Goal: Information Seeking & Learning: Learn about a topic

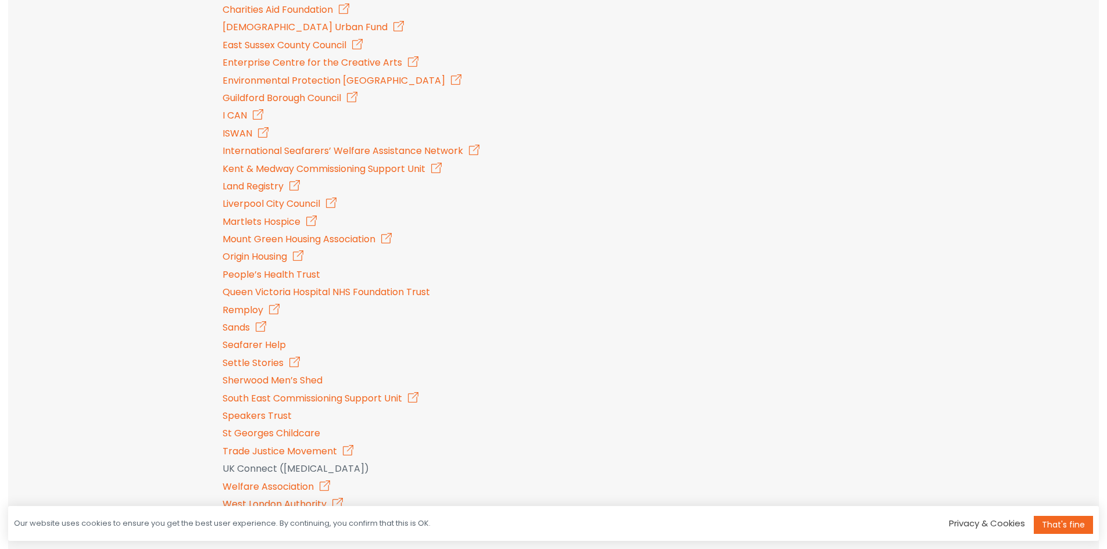
scroll to position [1442, 0]
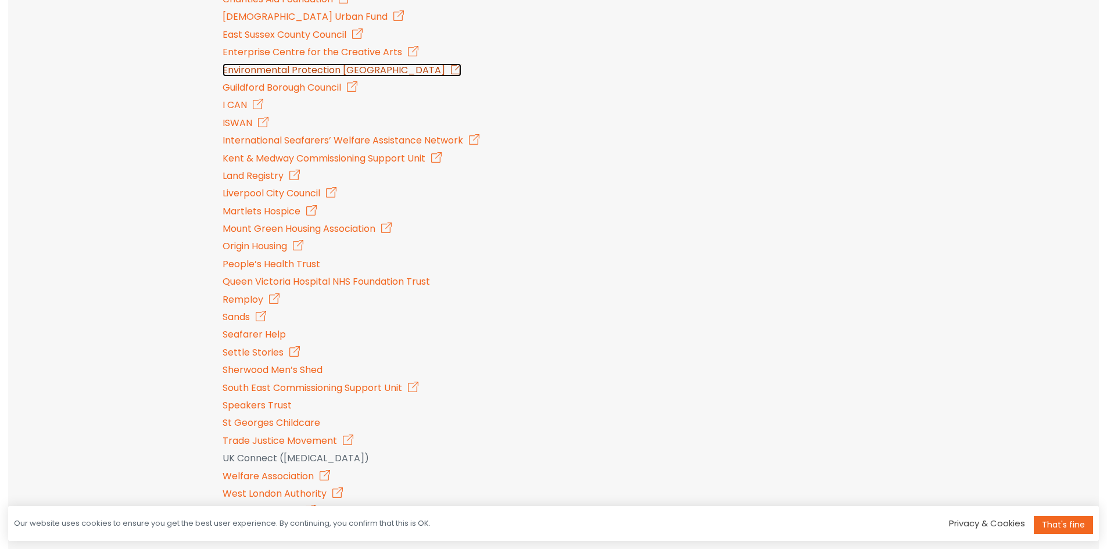
click at [264, 63] on link "Environmental Protection [GEOGRAPHIC_DATA]" at bounding box center [342, 69] width 239 height 13
click at [288, 257] on link "People’s Health Trust" at bounding box center [272, 263] width 98 height 13
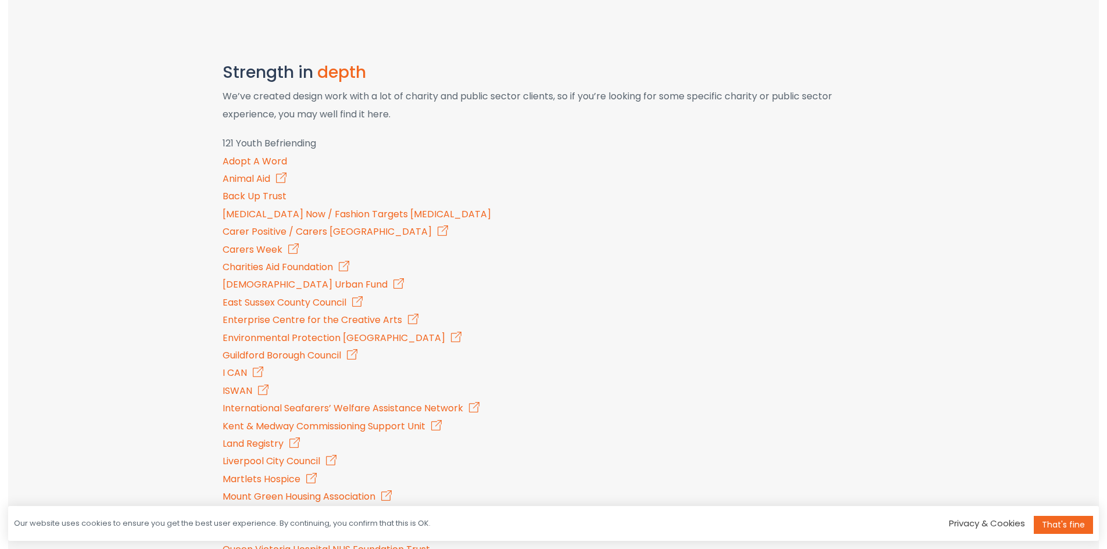
scroll to position [1171, 0]
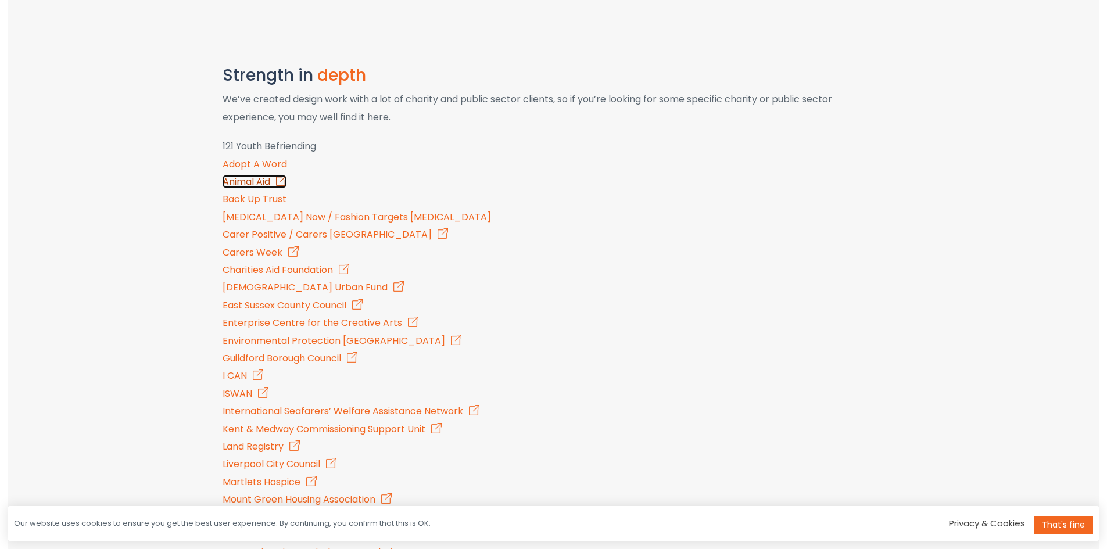
click at [252, 175] on link "Animal Aid" at bounding box center [255, 181] width 64 height 13
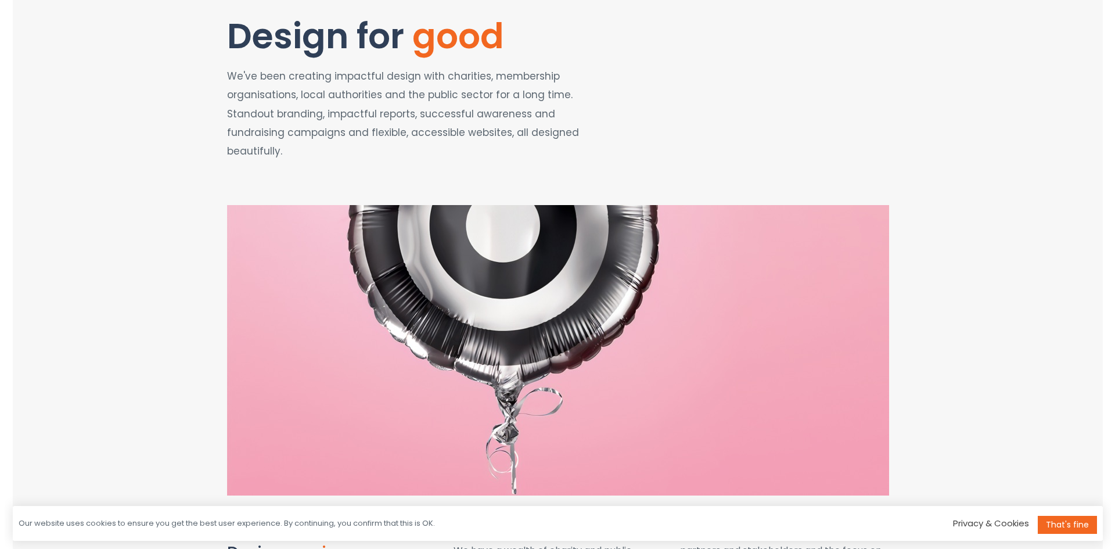
scroll to position [0, 0]
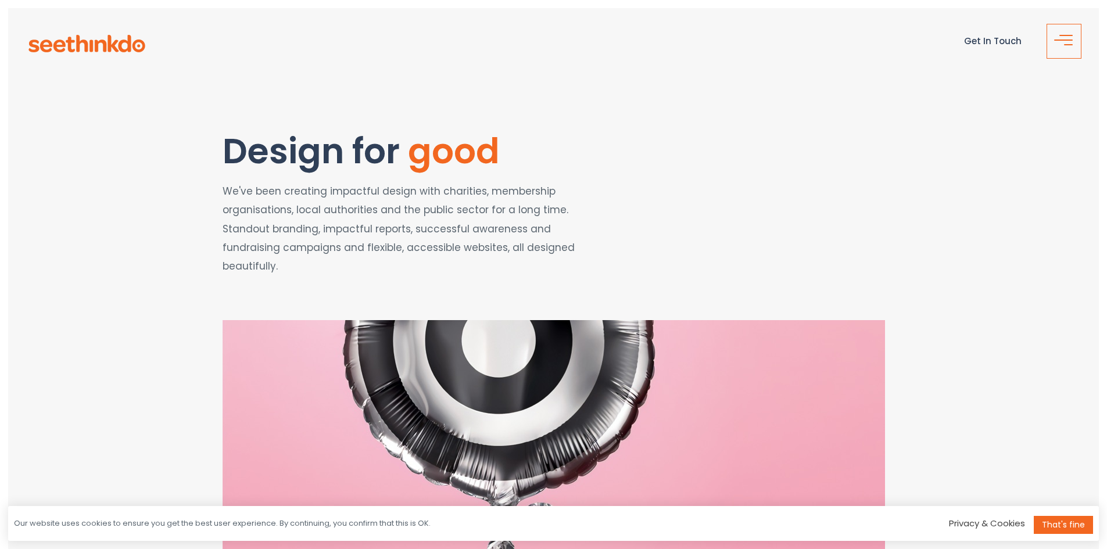
click at [1070, 38] on button "button" at bounding box center [1063, 41] width 35 height 35
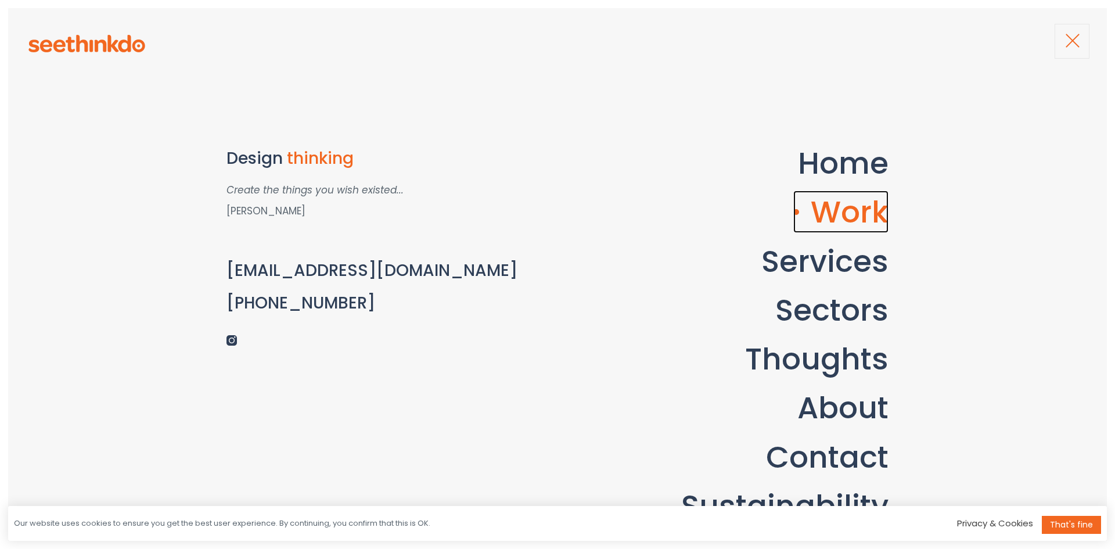
click at [843, 217] on link "Work" at bounding box center [841, 212] width 95 height 42
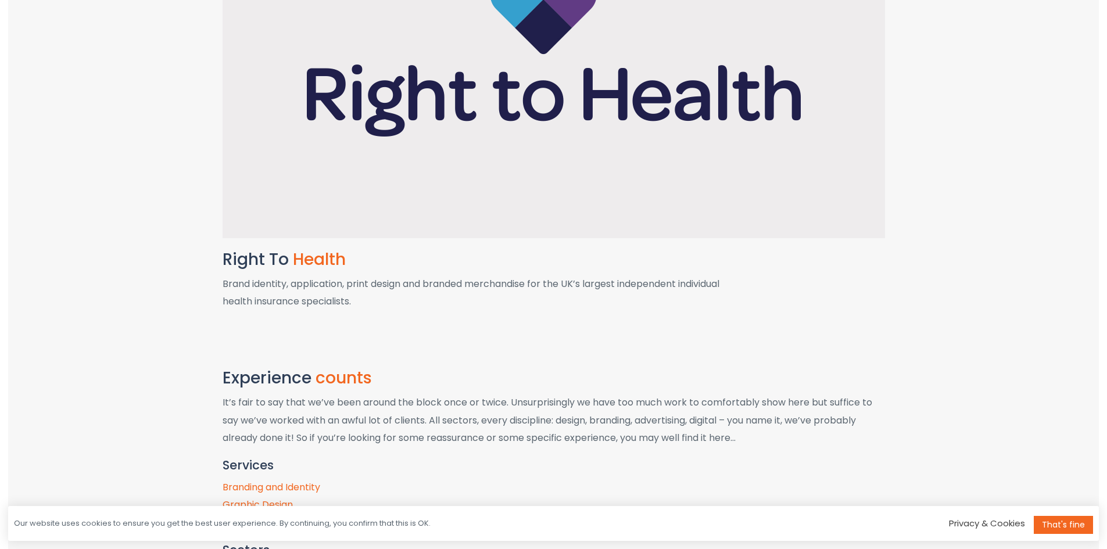
scroll to position [4618, 0]
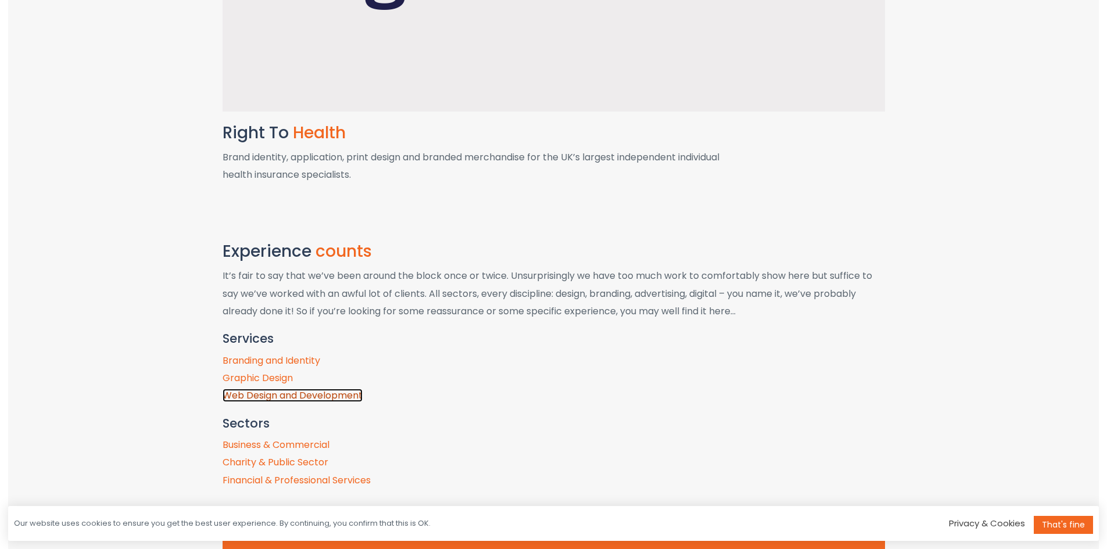
click at [336, 397] on link "Web Design and Development" at bounding box center [293, 395] width 140 height 13
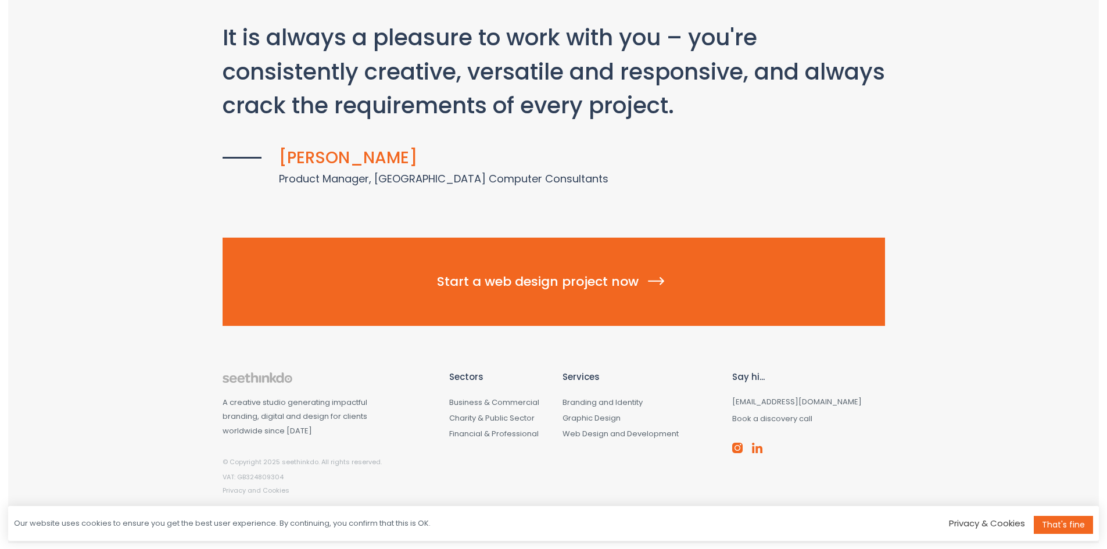
scroll to position [1807, 0]
